Goal: Transaction & Acquisition: Purchase product/service

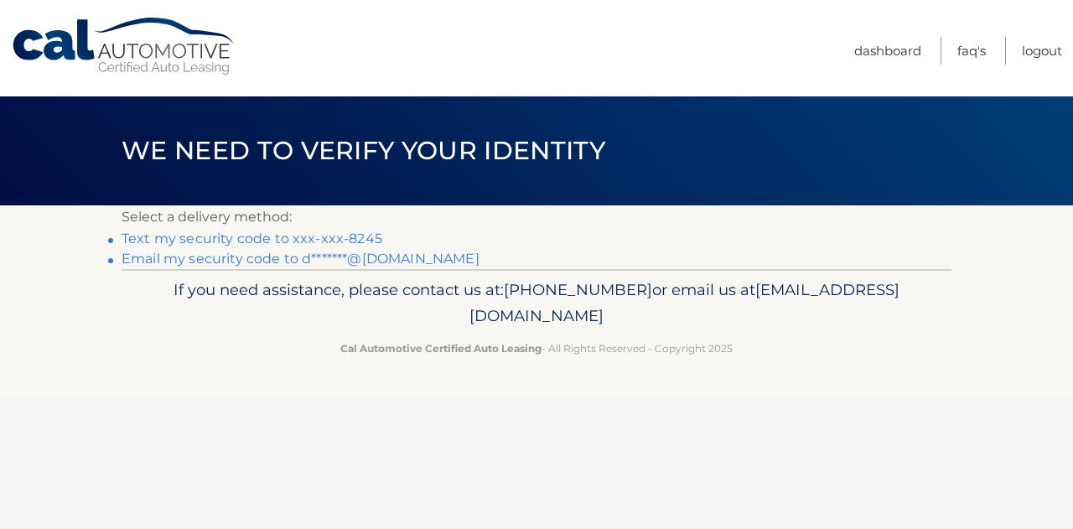
click at [334, 241] on link "Text my security code to xxx-xxx-8245" at bounding box center [252, 239] width 261 height 16
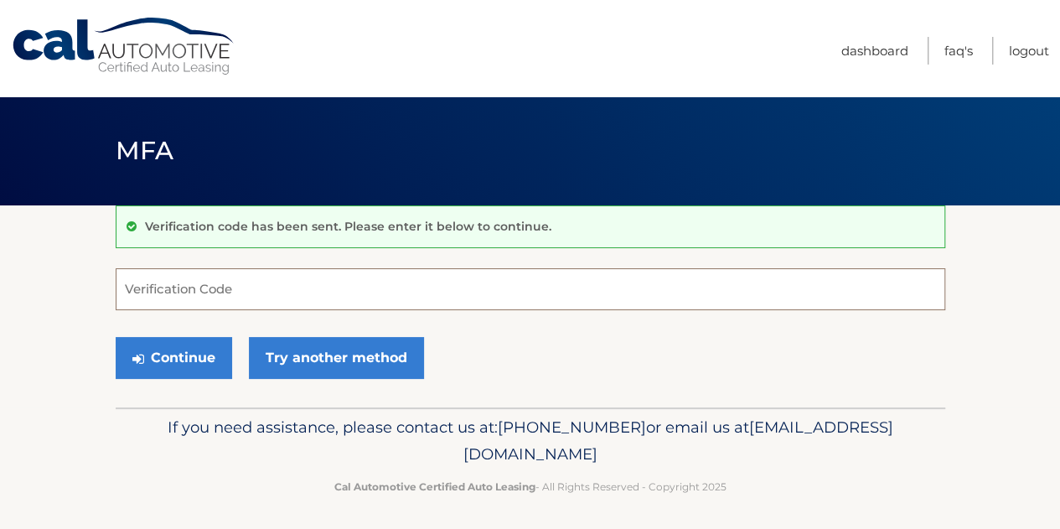
click at [260, 287] on input "Verification Code" at bounding box center [531, 289] width 830 height 42
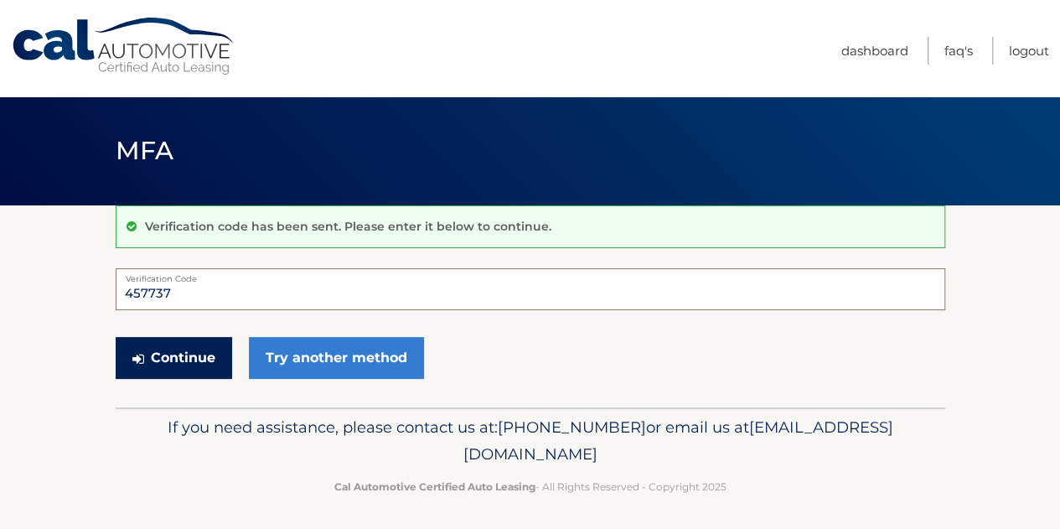
type input "457737"
click at [169, 345] on button "Continue" at bounding box center [174, 358] width 117 height 42
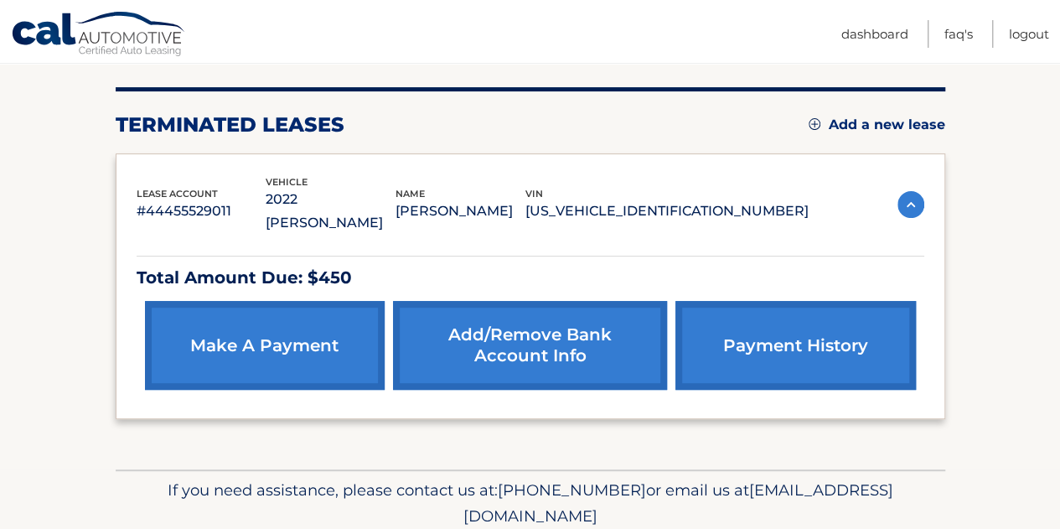
scroll to position [197, 0]
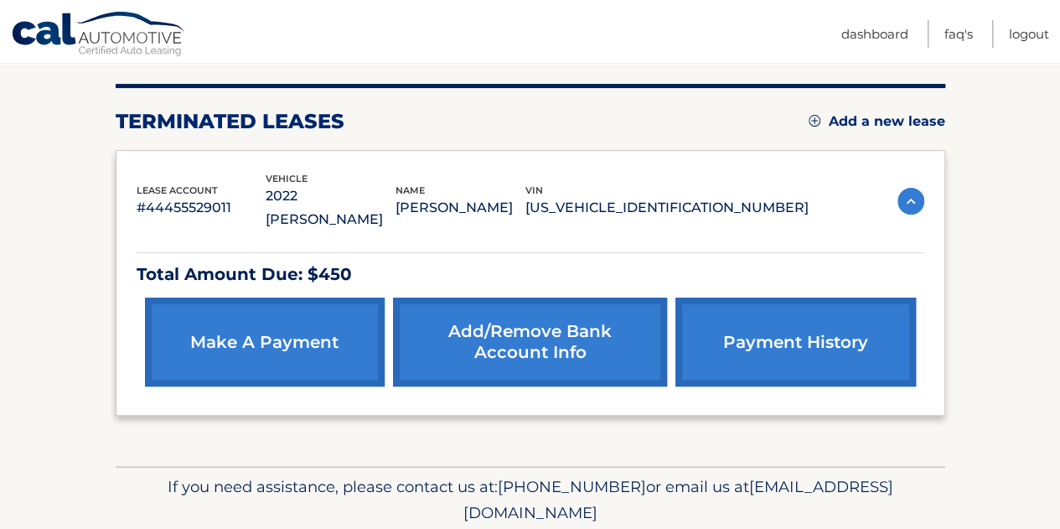
click at [312, 311] on link "make a payment" at bounding box center [265, 342] width 240 height 89
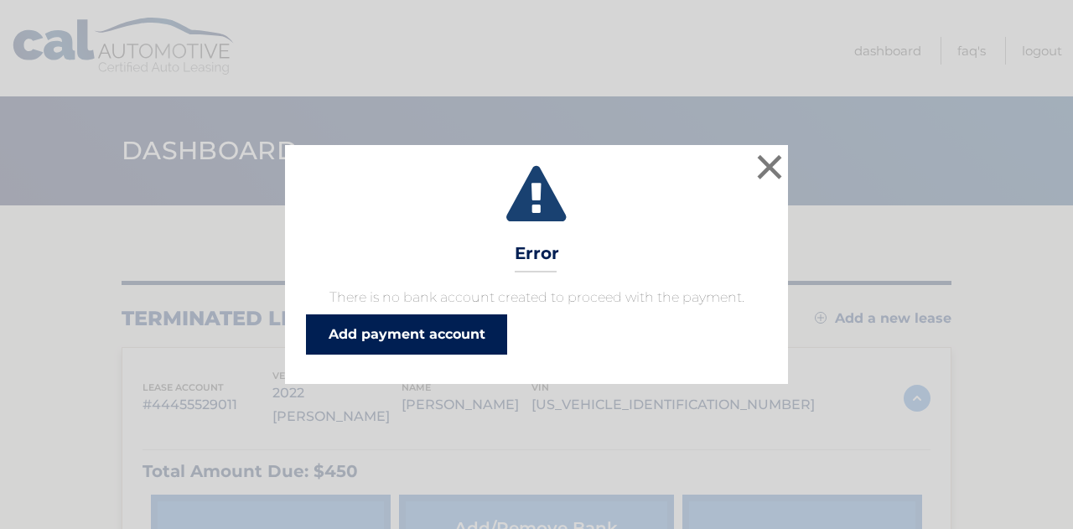
click at [459, 326] on link "Add payment account" at bounding box center [406, 334] width 201 height 40
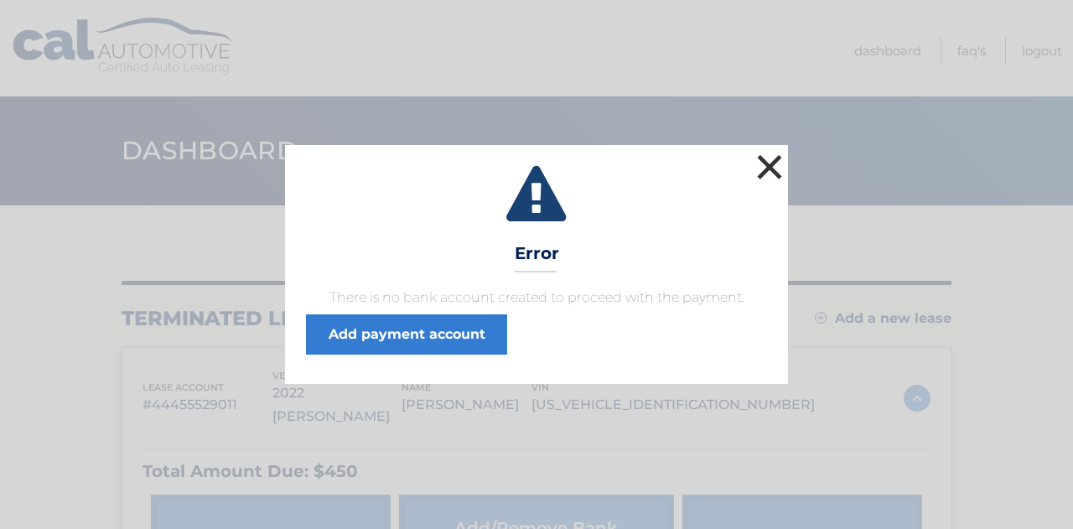
click at [759, 174] on button "×" at bounding box center [770, 167] width 34 height 34
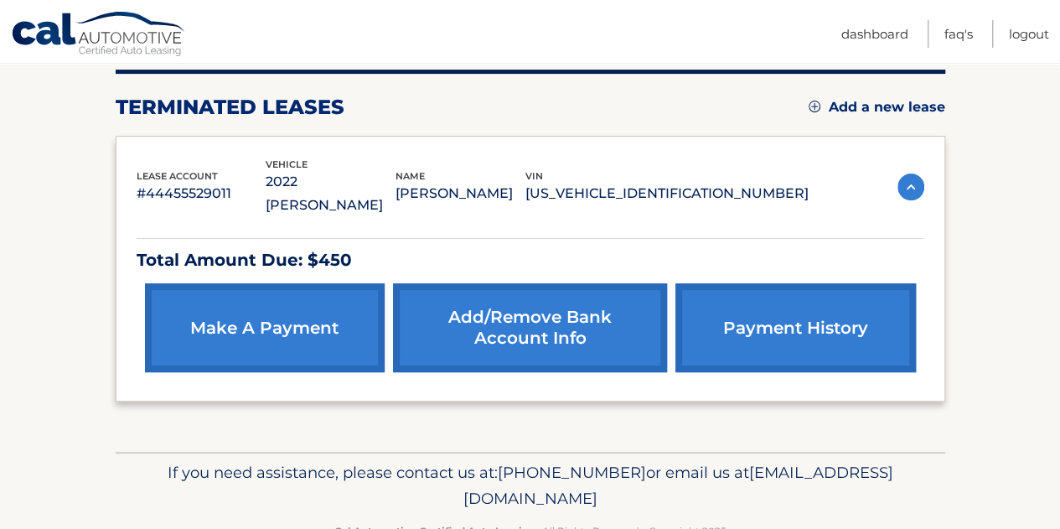
scroll to position [236, 0]
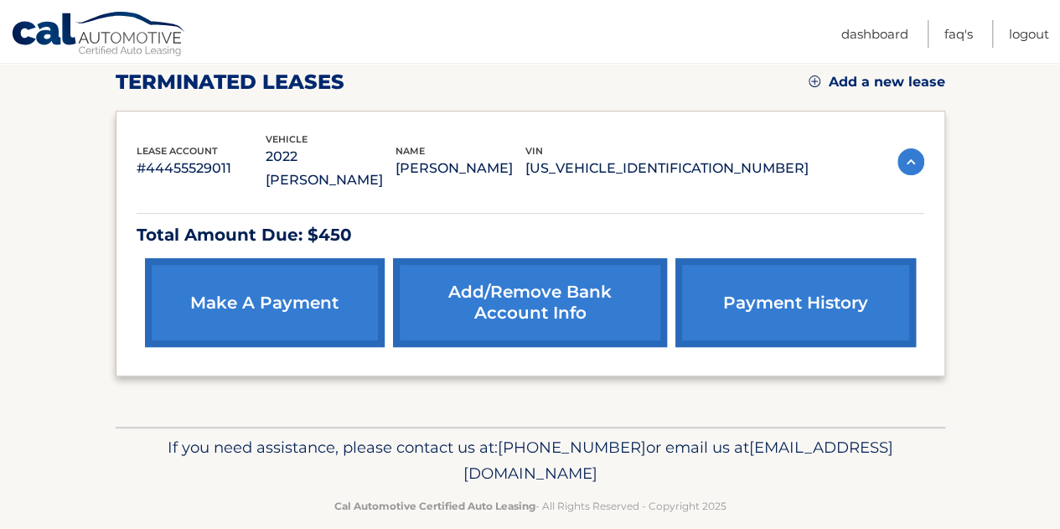
click at [546, 288] on link "Add/Remove bank account info" at bounding box center [530, 302] width 274 height 89
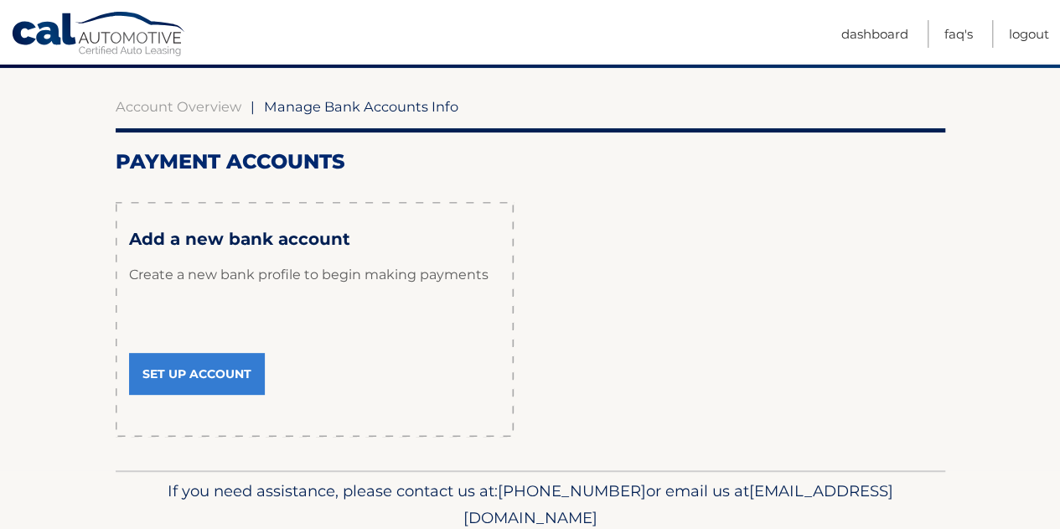
scroll to position [159, 0]
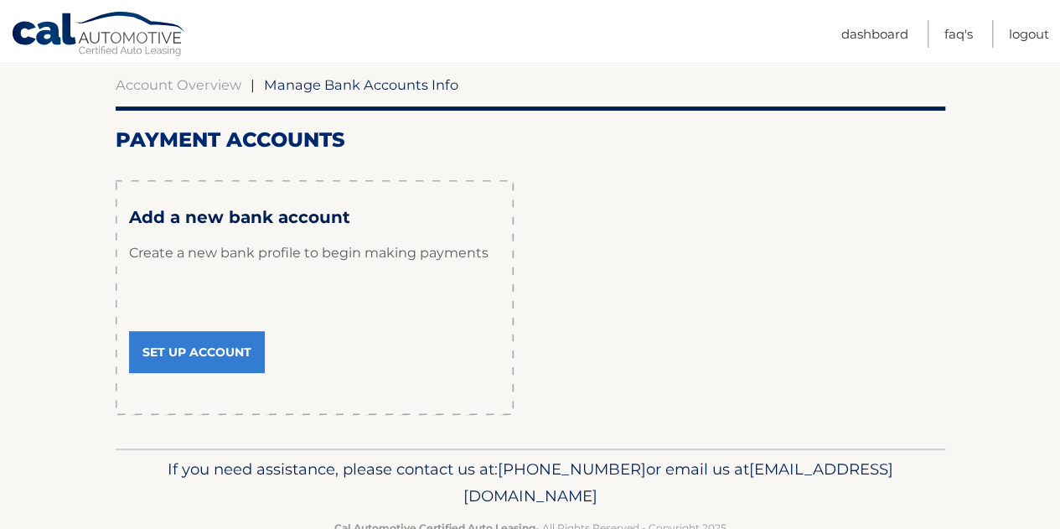
click at [237, 353] on link "Set Up Account" at bounding box center [197, 352] width 136 height 42
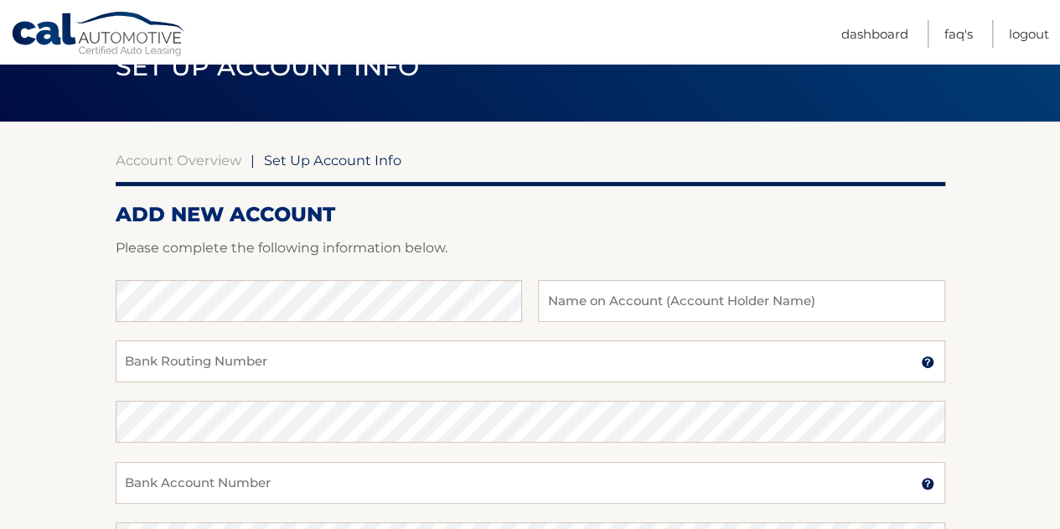
scroll to position [93, 0]
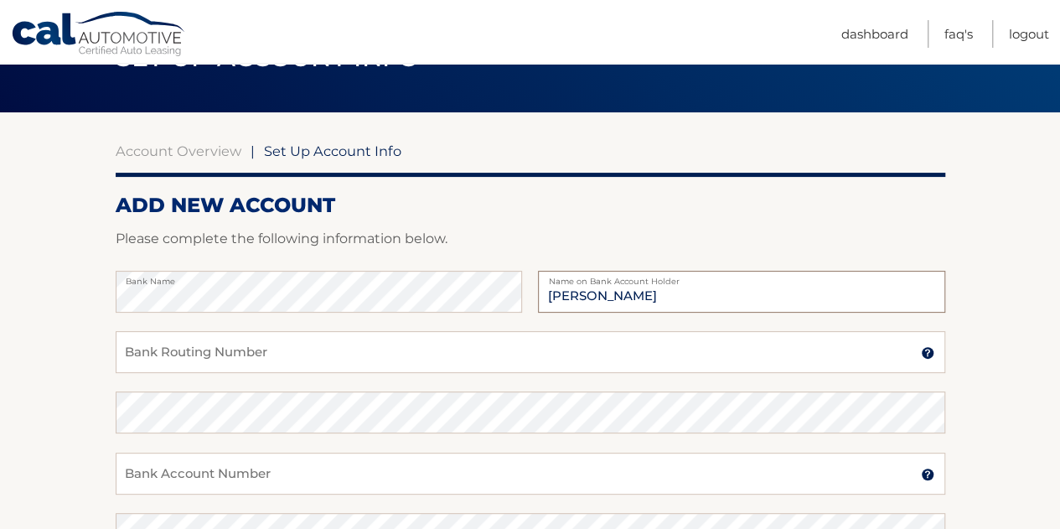
type input "[PERSON_NAME]"
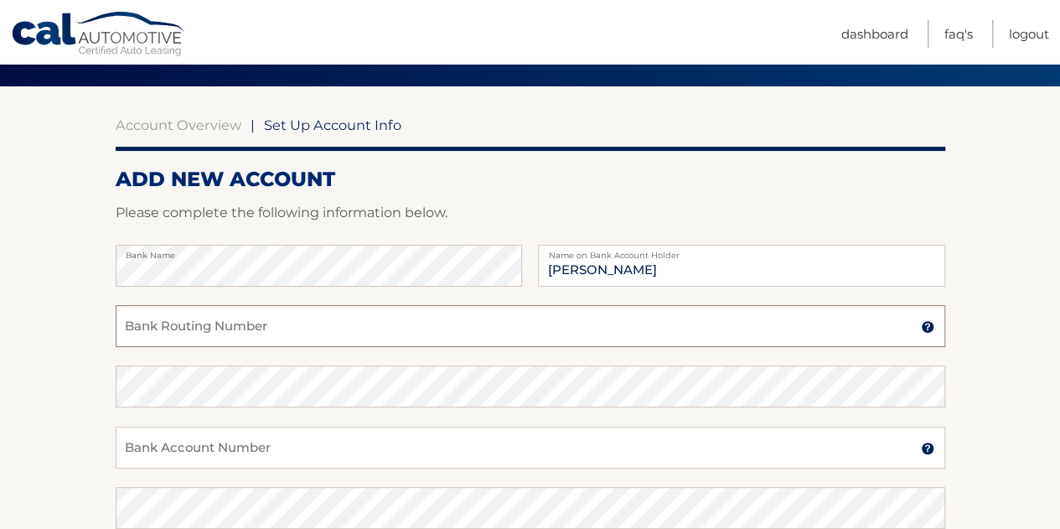
click at [309, 316] on input "Bank Routing Number" at bounding box center [531, 326] width 830 height 42
click at [185, 324] on input "Bank Routing Number" at bounding box center [531, 326] width 830 height 42
click at [173, 336] on input "314074269" at bounding box center [531, 326] width 830 height 42
type input "314074269"
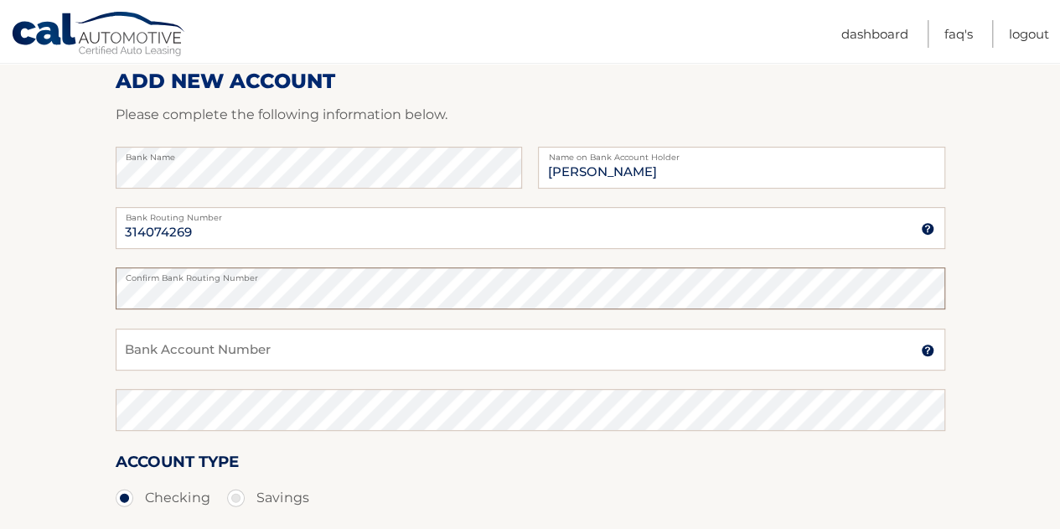
scroll to position [241, 0]
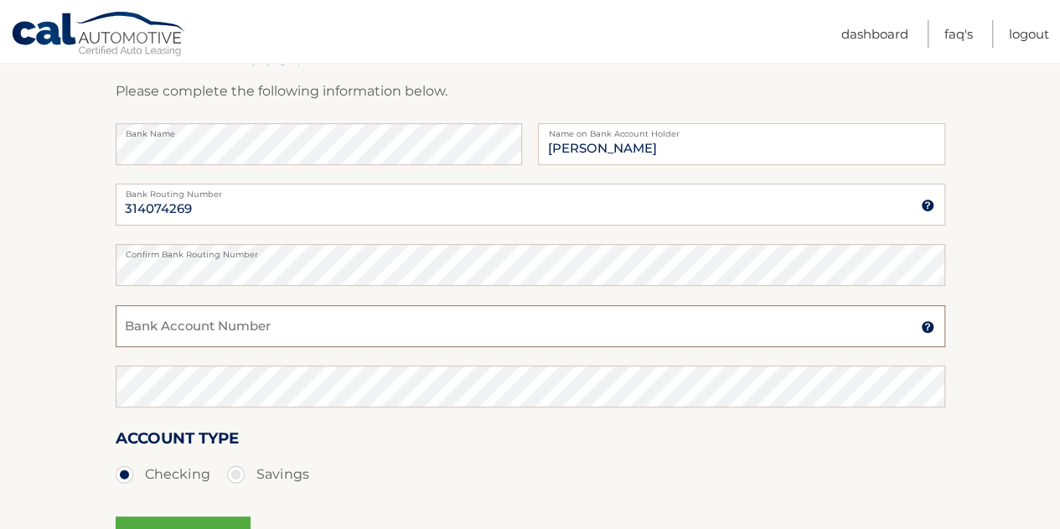
click at [180, 323] on input "Bank Account Number" at bounding box center [531, 326] width 830 height 42
type input "0295439831"
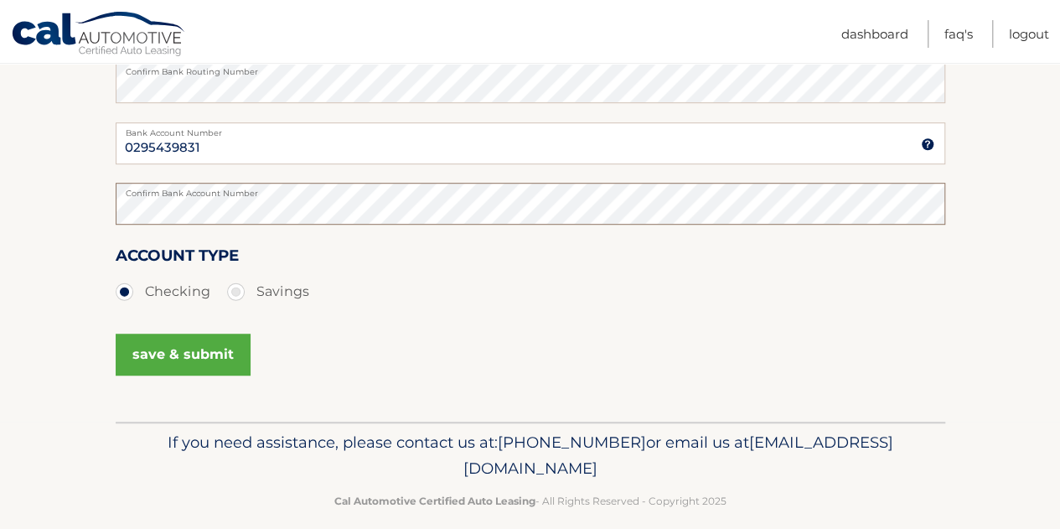
scroll to position [443, 0]
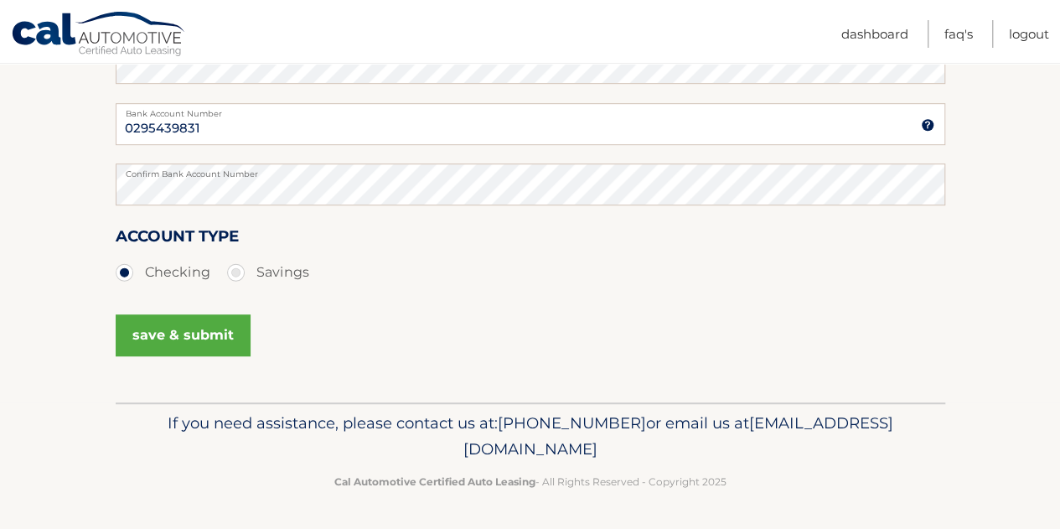
click at [196, 340] on button "save & submit" at bounding box center [183, 335] width 135 height 42
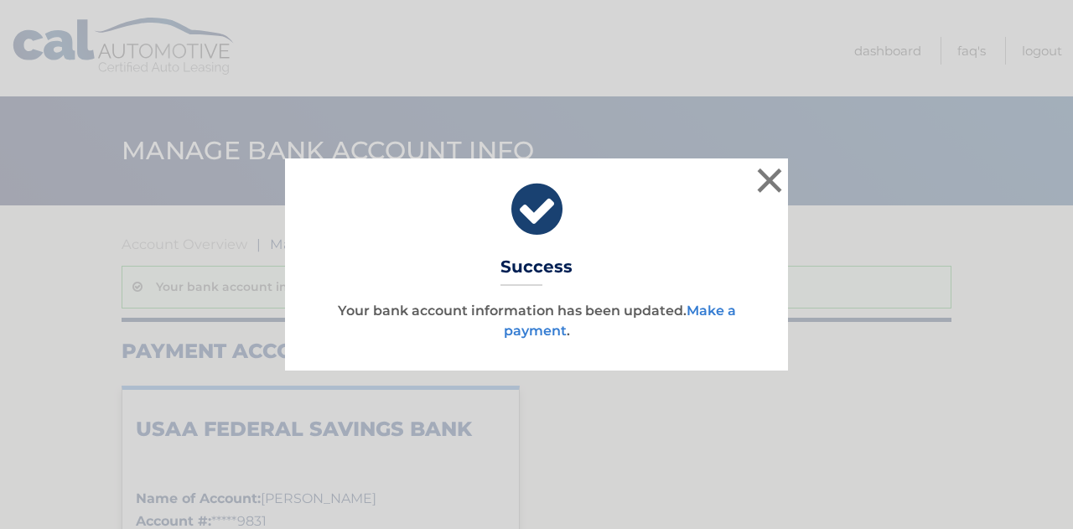
click at [724, 311] on link "Make a payment" at bounding box center [620, 321] width 232 height 36
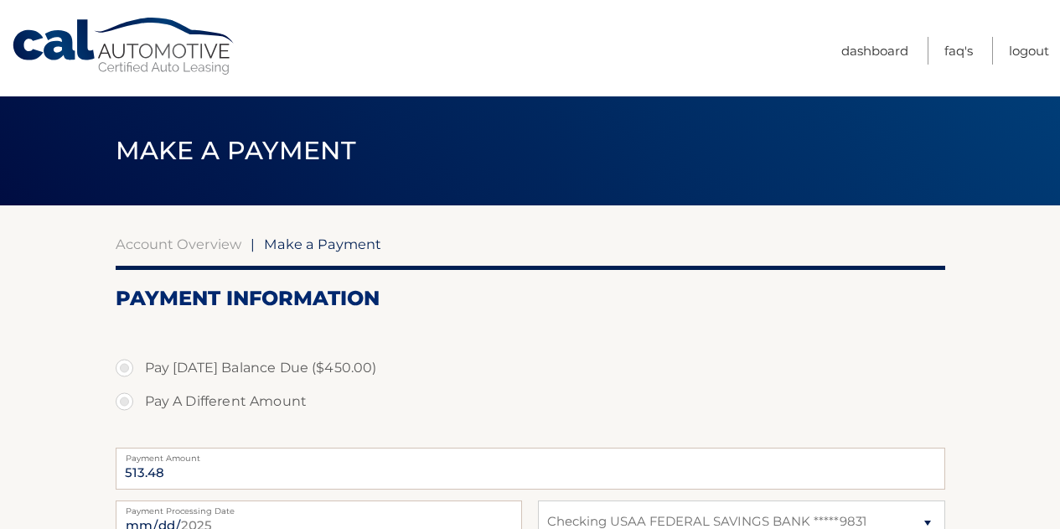
select select "YzRhNzUwZDgtOTQwNC00NWY3LWEyMDAtMjAxZDQ5ZjgwNWU1"
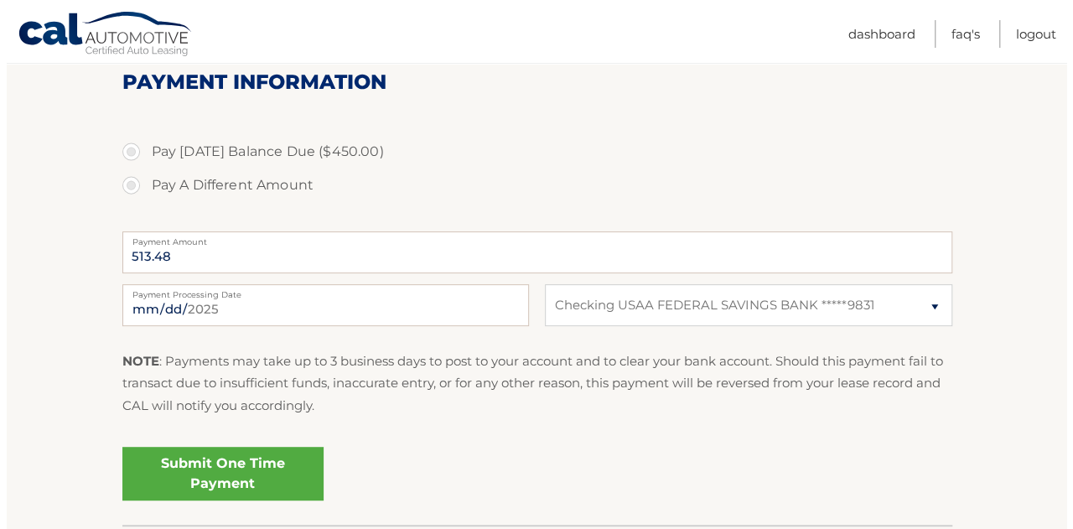
scroll to position [243, 0]
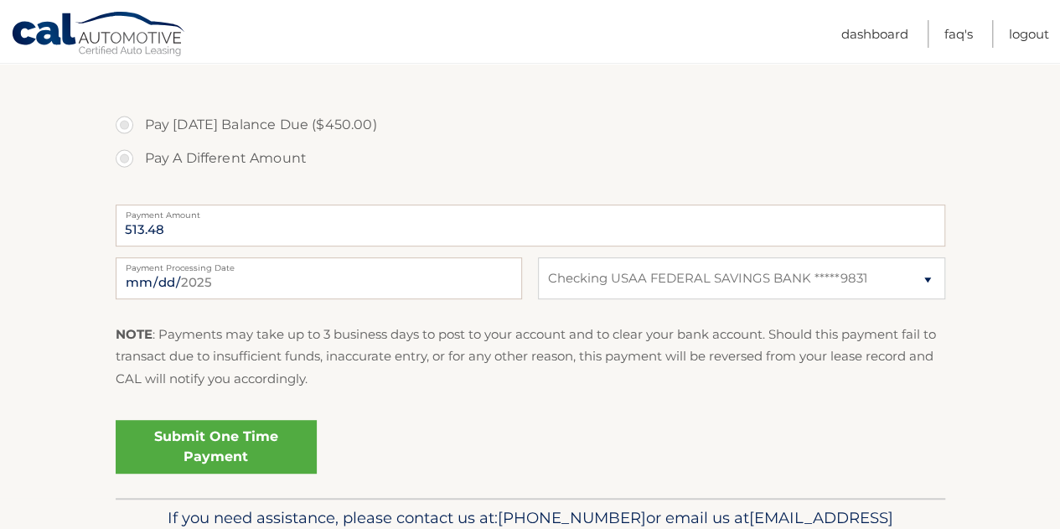
click at [189, 138] on label "Pay [DATE] Balance Due ($450.00)" at bounding box center [531, 125] width 830 height 34
click at [139, 135] on input "Pay [DATE] Balance Due ($450.00)" at bounding box center [130, 121] width 17 height 27
radio input "true"
type input "450.00"
click at [282, 447] on link "Submit One Time Payment" at bounding box center [216, 447] width 201 height 54
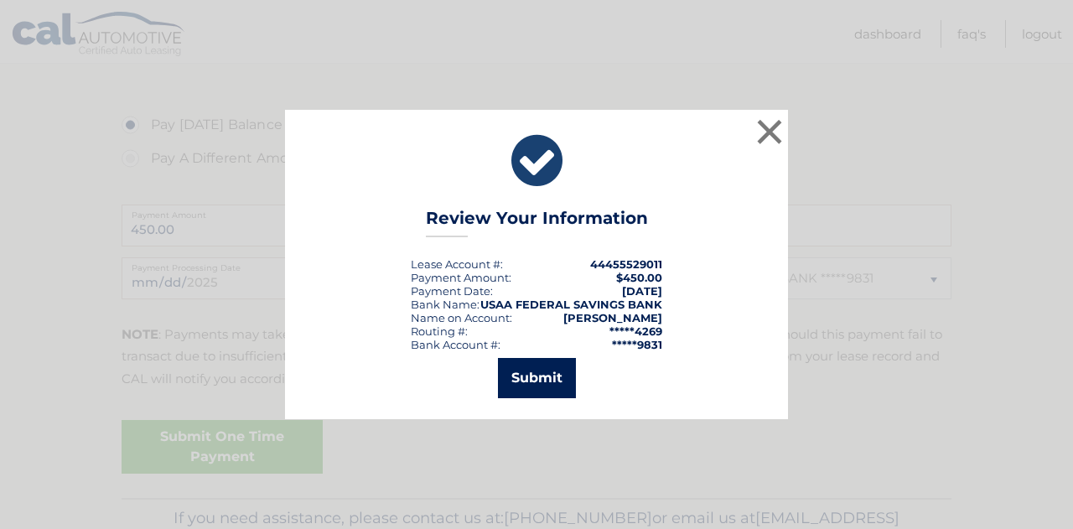
click at [567, 374] on button "Submit" at bounding box center [537, 378] width 78 height 40
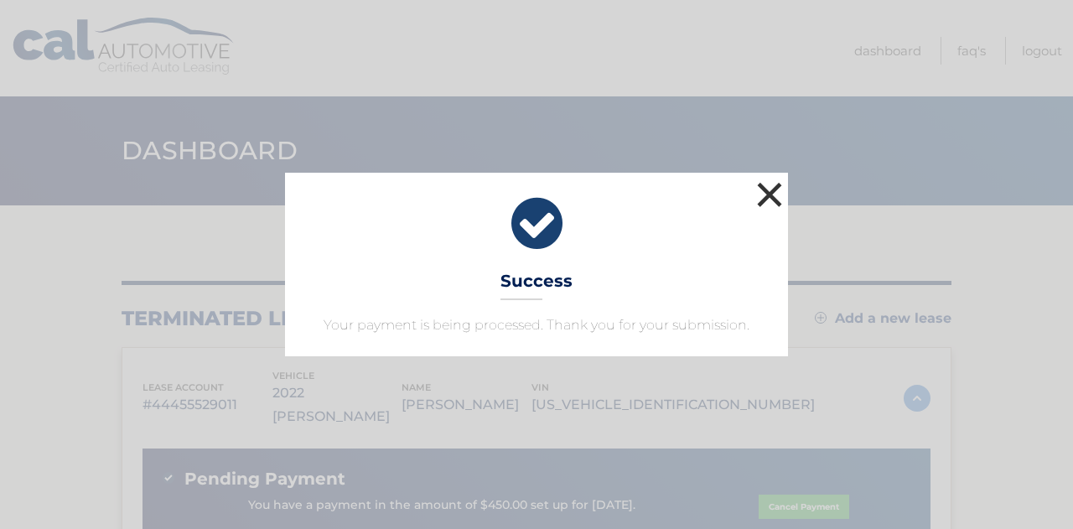
click at [772, 193] on button "×" at bounding box center [770, 195] width 34 height 34
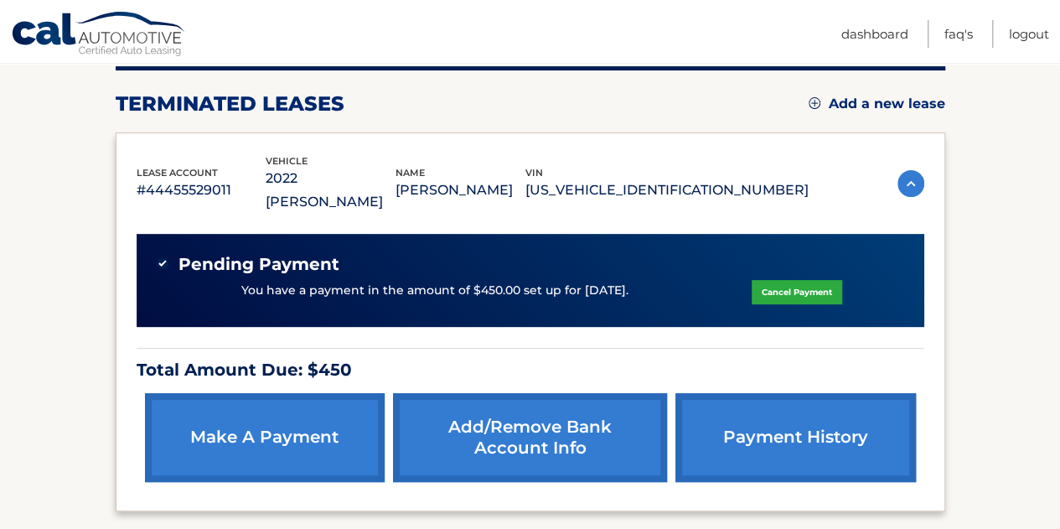
scroll to position [231, 0]
